Goal: Ask a question: Seek information or help from site administrators or community

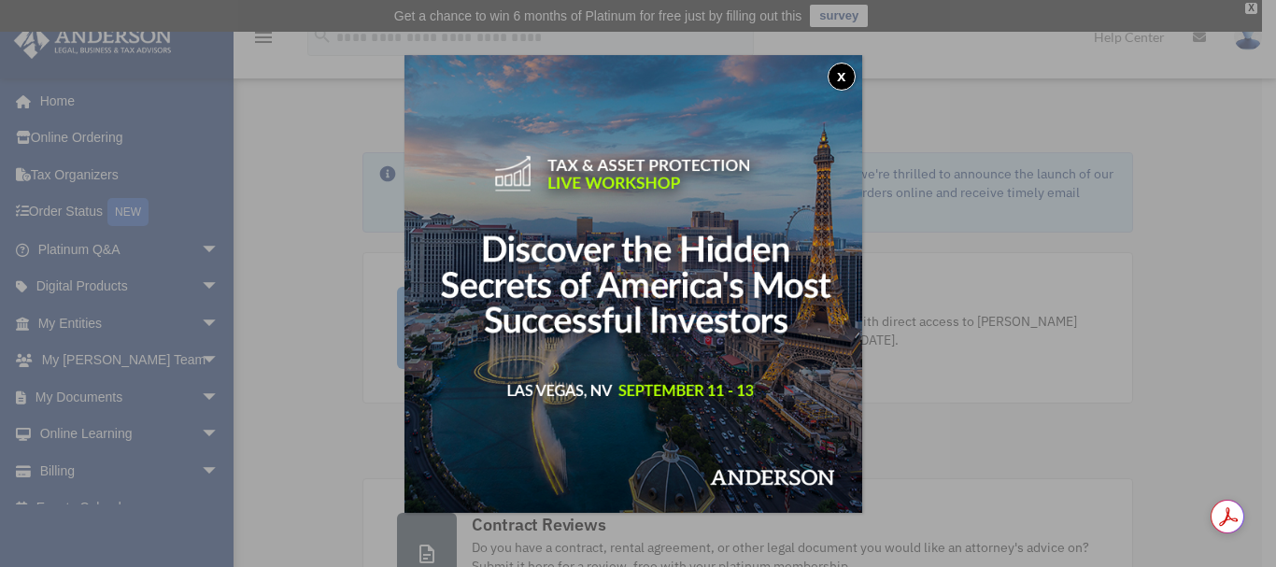
click at [326, 295] on div "x" at bounding box center [638, 283] width 1276 height 567
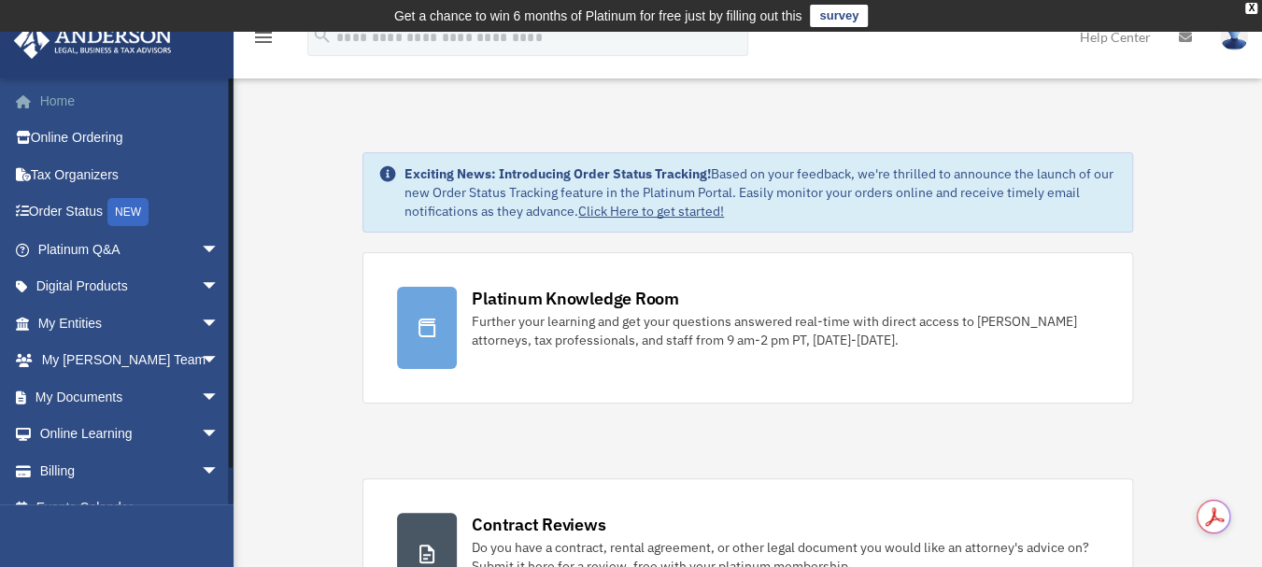
click at [58, 98] on link "Home" at bounding box center [130, 100] width 234 height 37
click at [78, 96] on link "Home" at bounding box center [130, 100] width 234 height 37
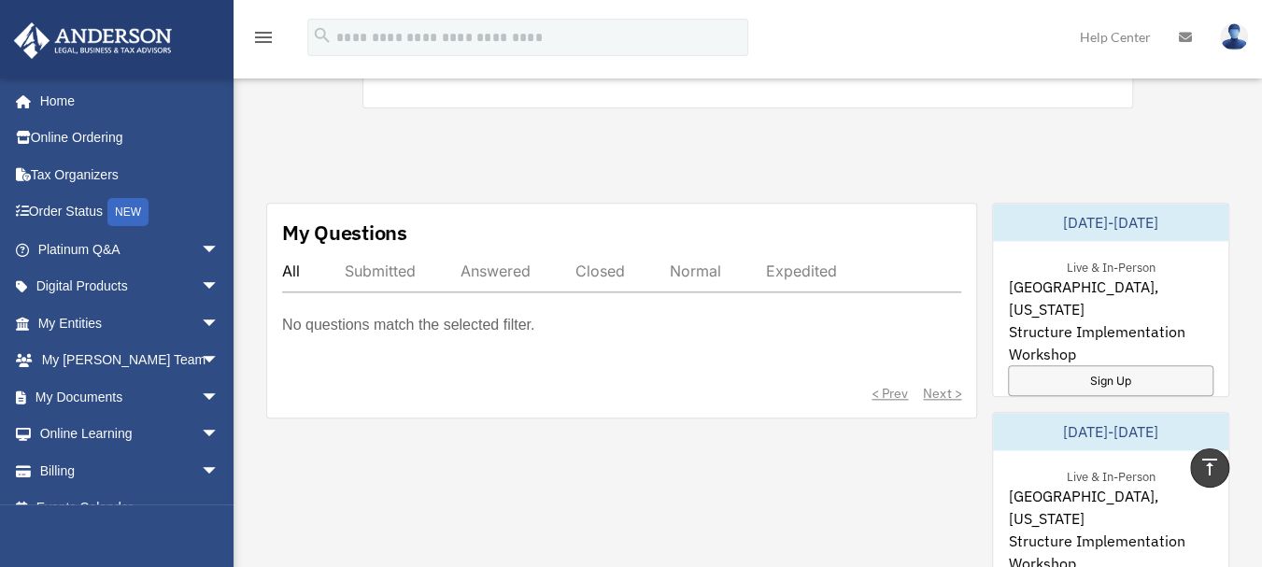
scroll to position [983, 0]
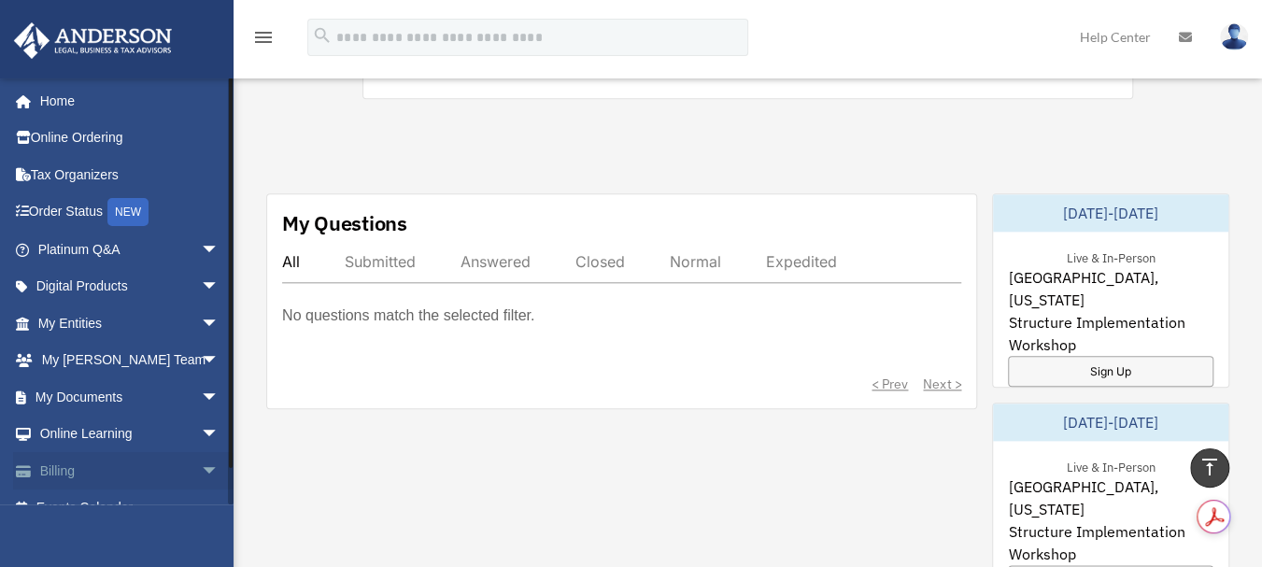
click at [93, 477] on link "Billing arrow_drop_down" at bounding box center [130, 470] width 234 height 37
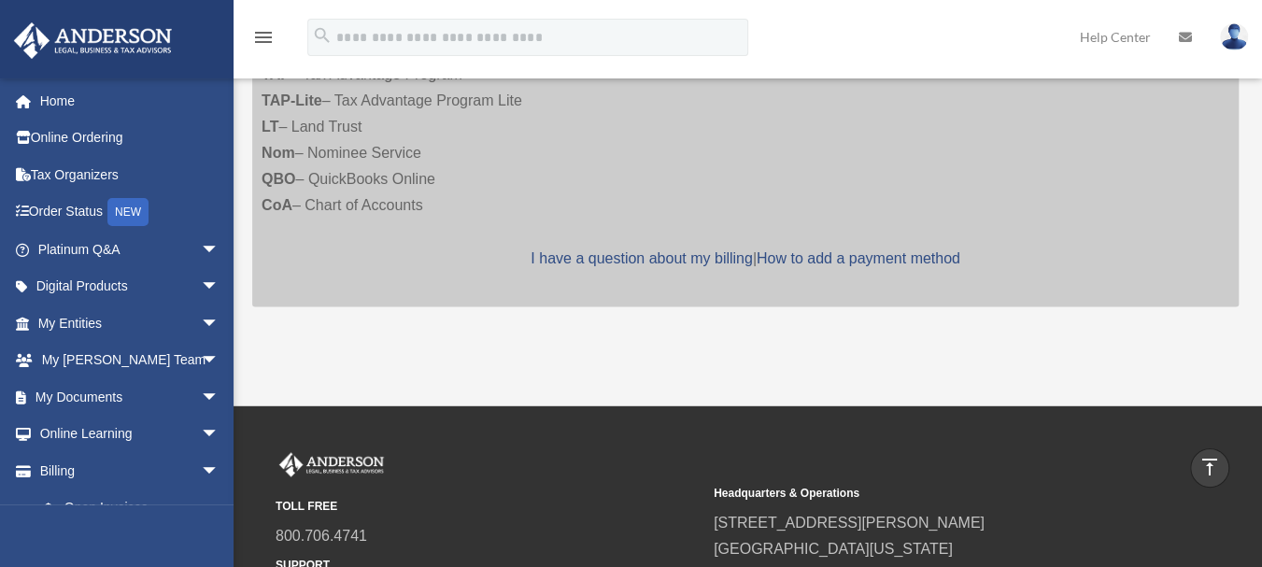
scroll to position [1659, 0]
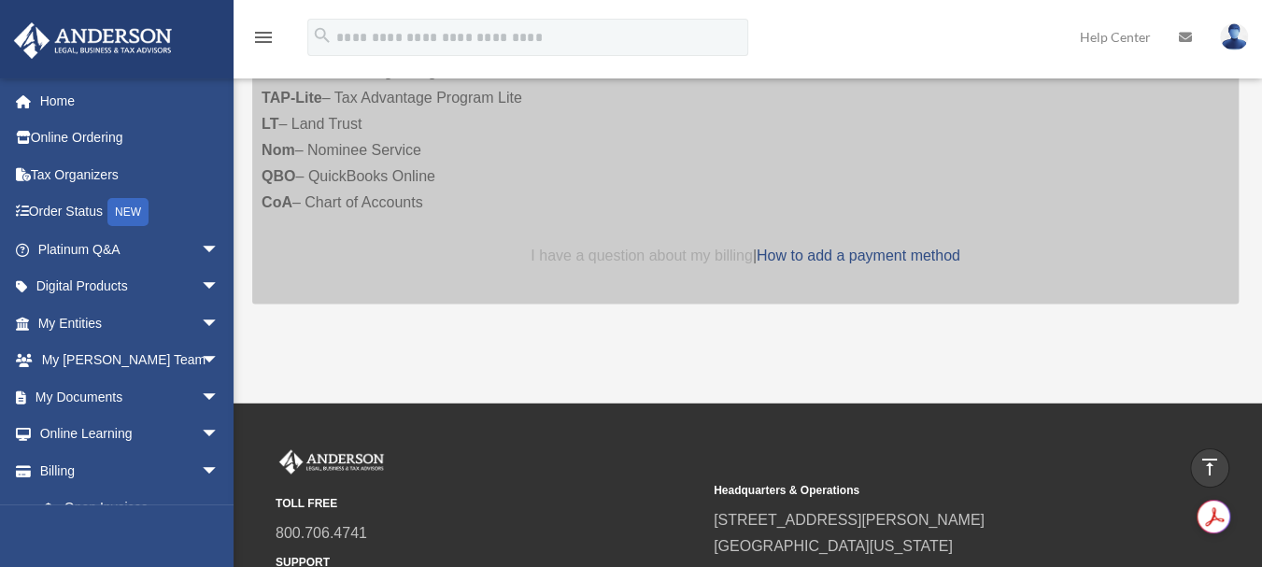
click at [667, 247] on link "I have a question about my billing" at bounding box center [640, 255] width 221 height 16
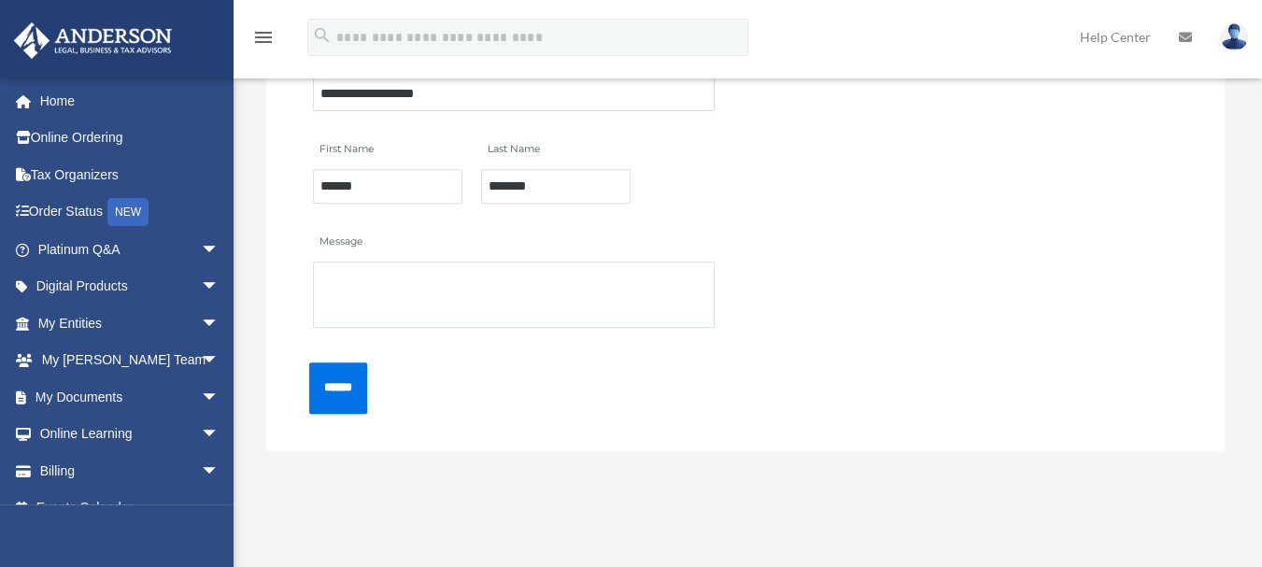
scroll to position [336, 0]
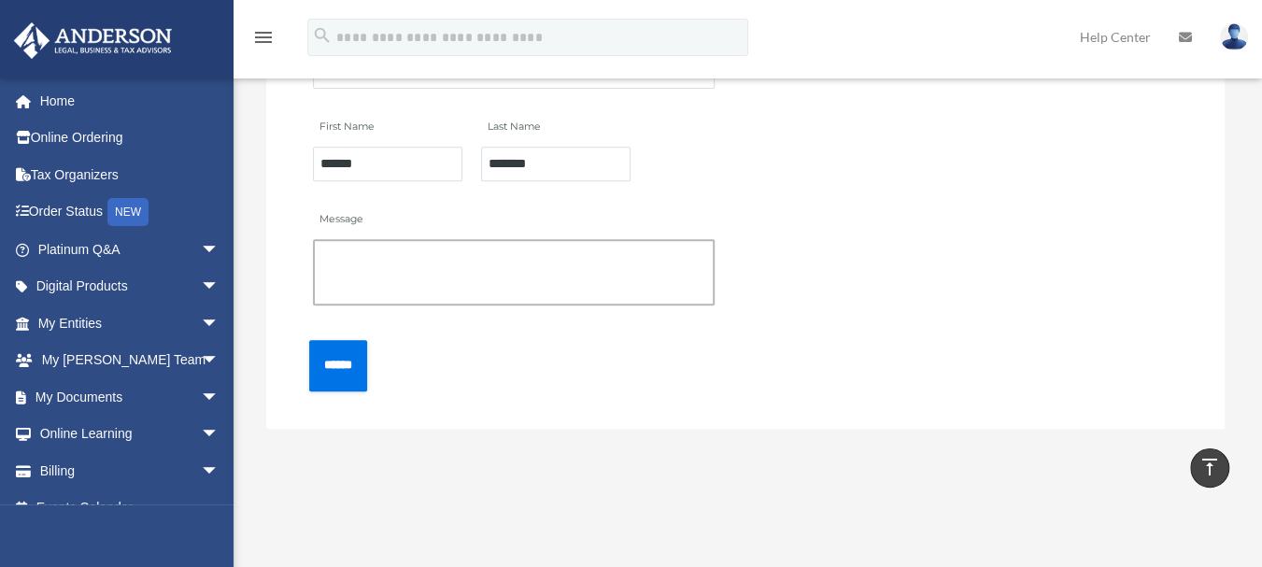
click at [384, 253] on textarea "Message" at bounding box center [514, 272] width 402 height 66
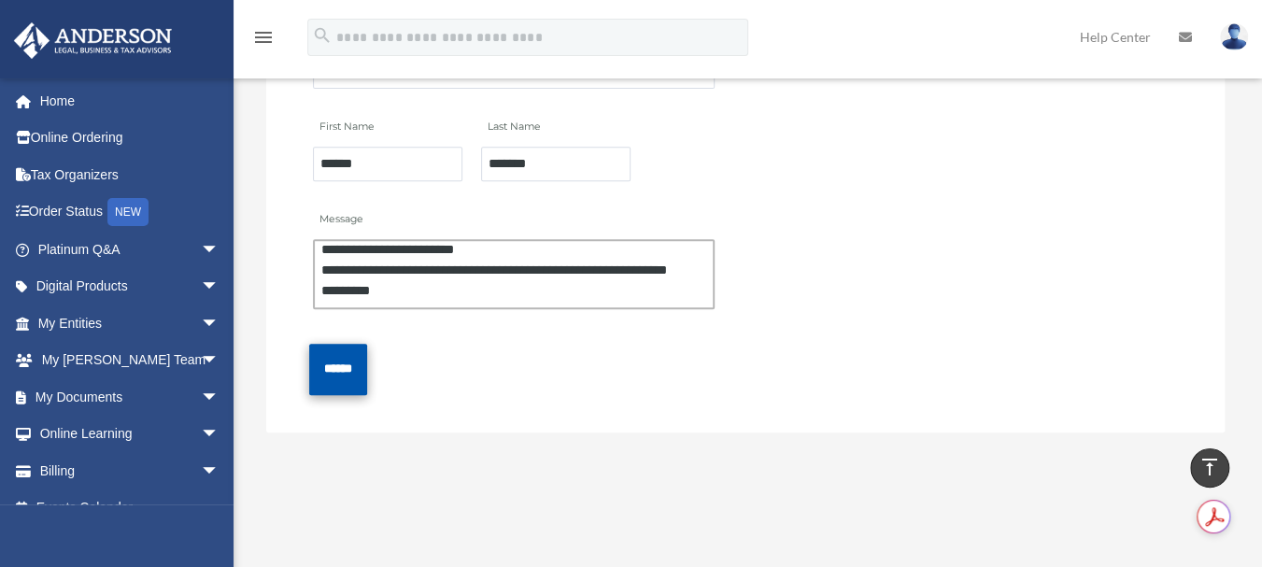
scroll to position [60, 0]
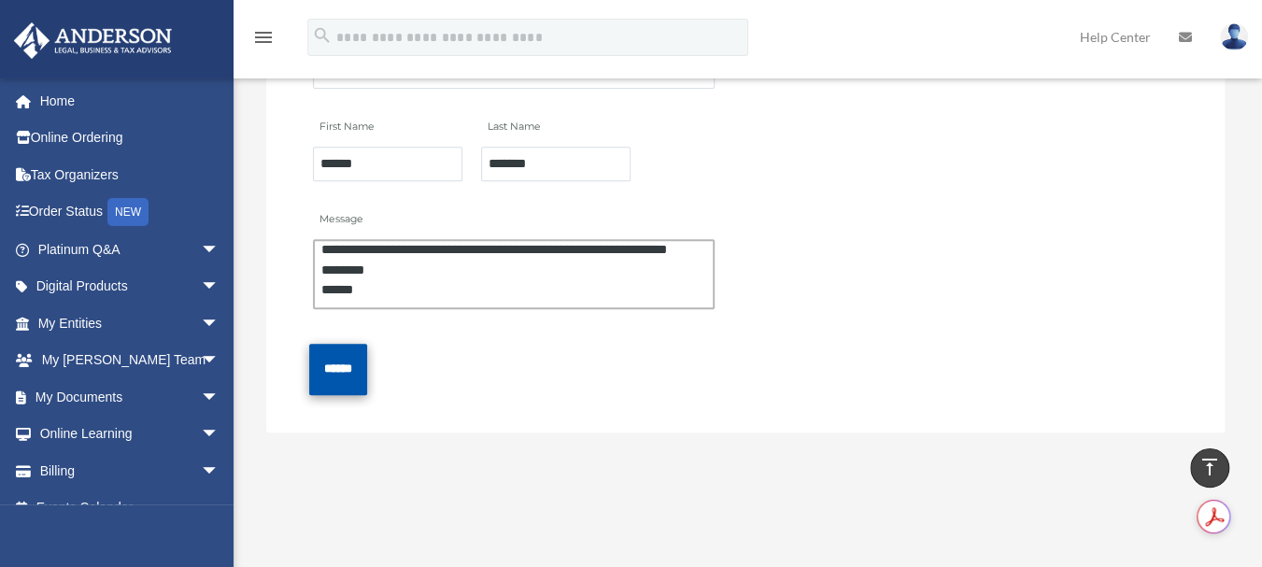
type textarea "**********"
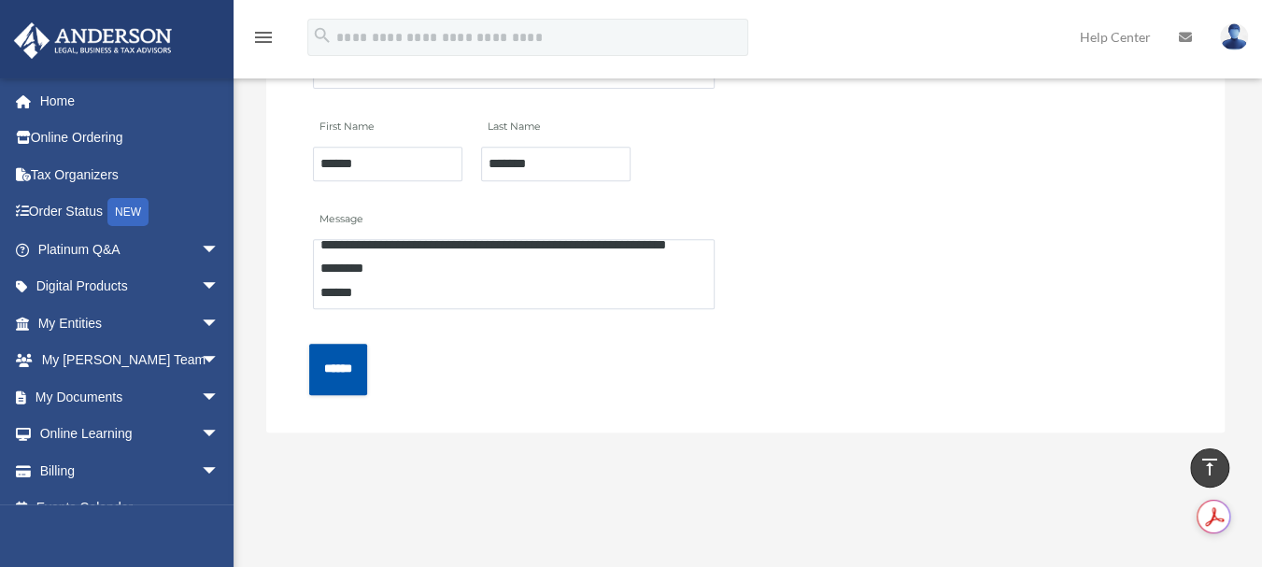
click at [352, 368] on input "******" at bounding box center [338, 369] width 58 height 51
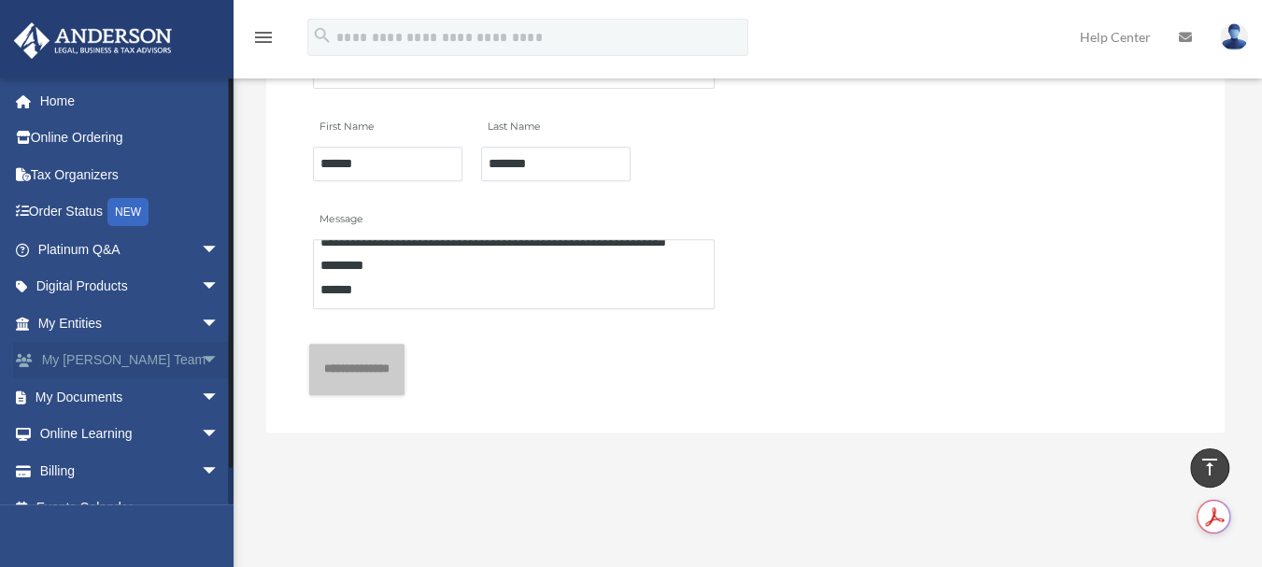
click at [142, 354] on link "My Anderson Team arrow_drop_down" at bounding box center [130, 360] width 234 height 37
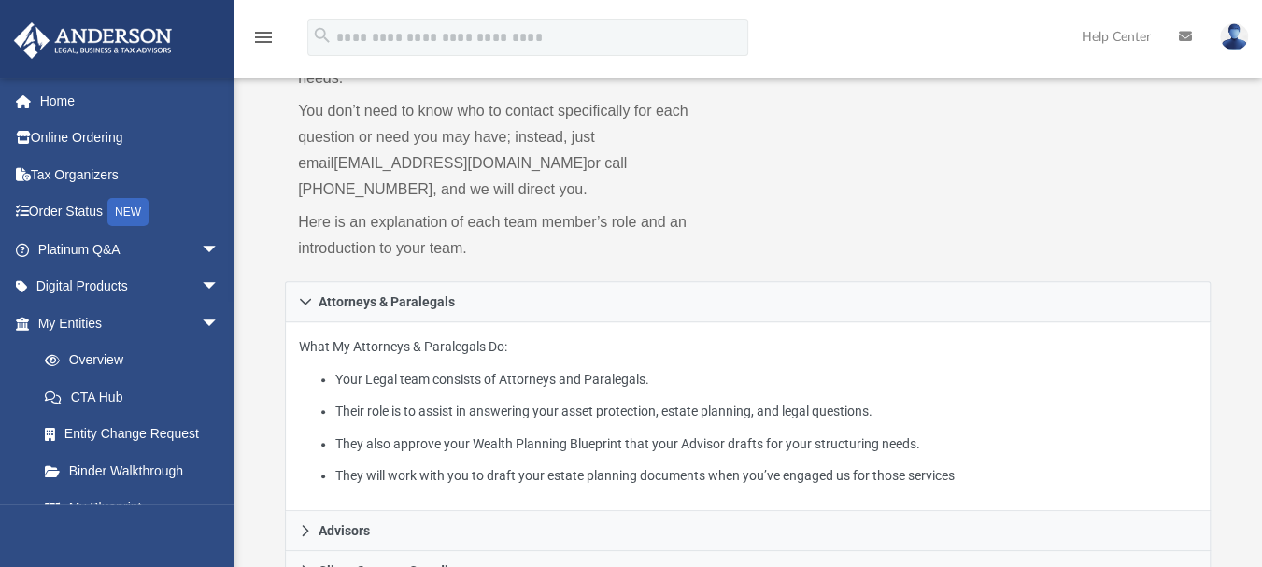
scroll to position [224, 0]
